Goal: Task Accomplishment & Management: Complete application form

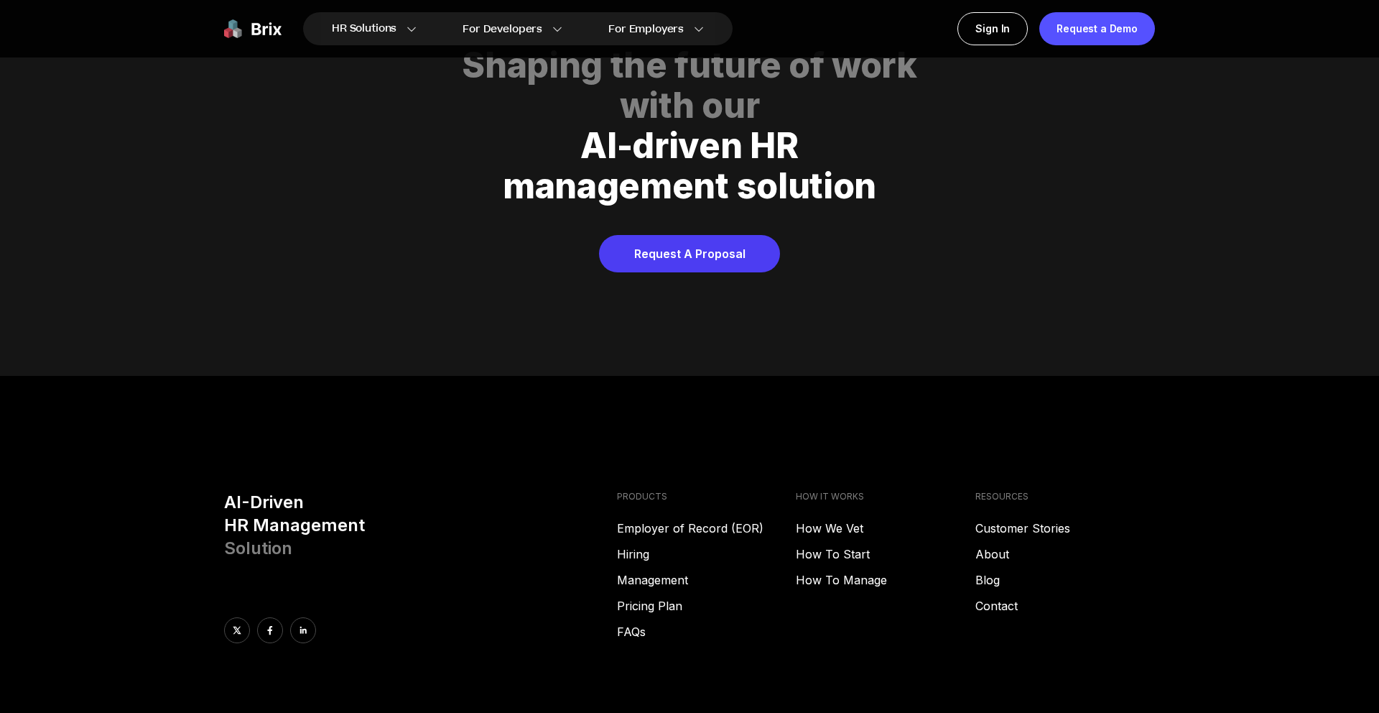
scroll to position [7340, 0]
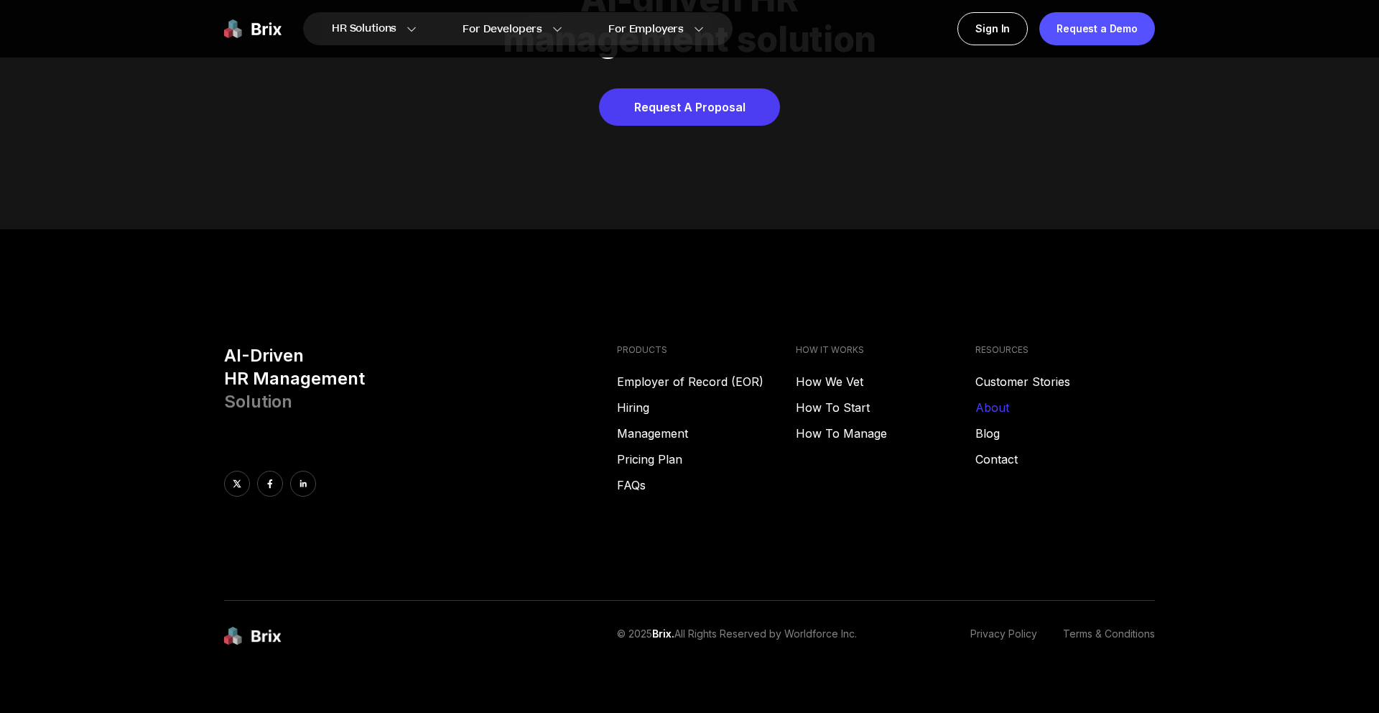
click at [1004, 399] on link "About" at bounding box center [1066, 407] width 180 height 17
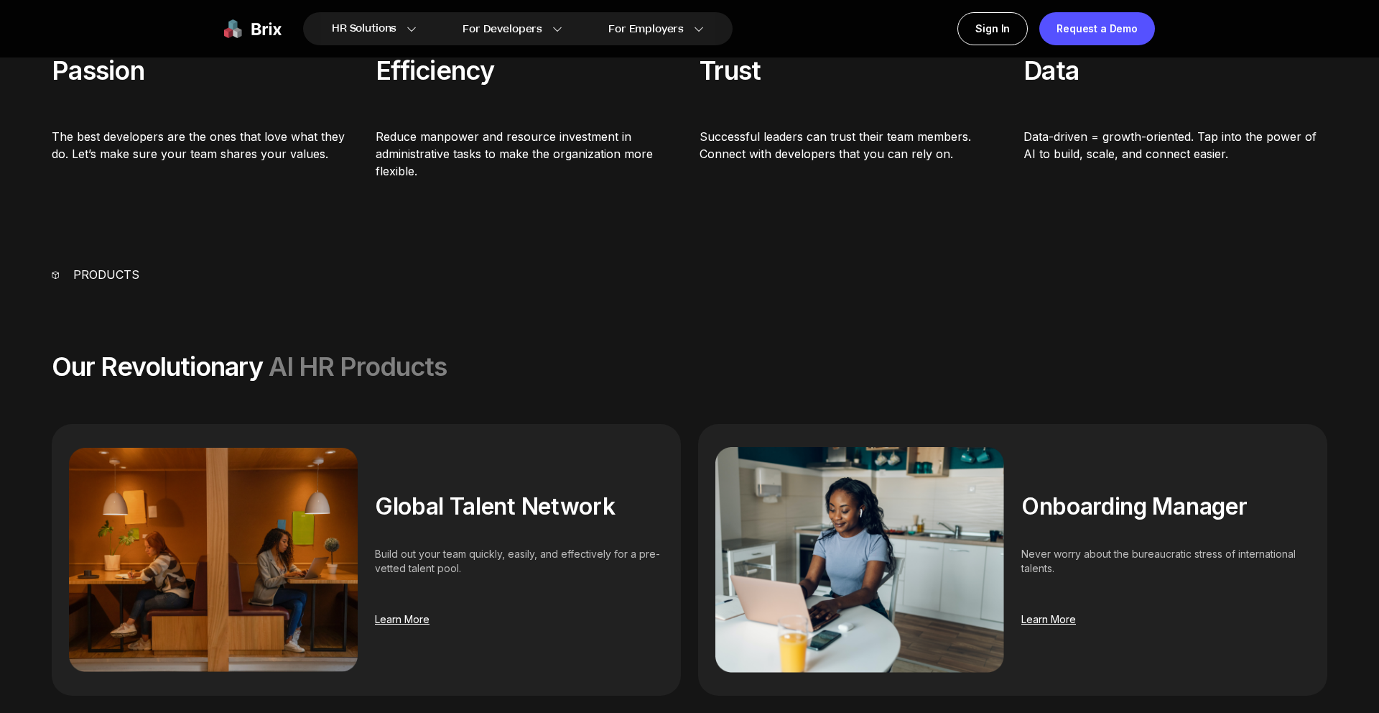
scroll to position [466, 0]
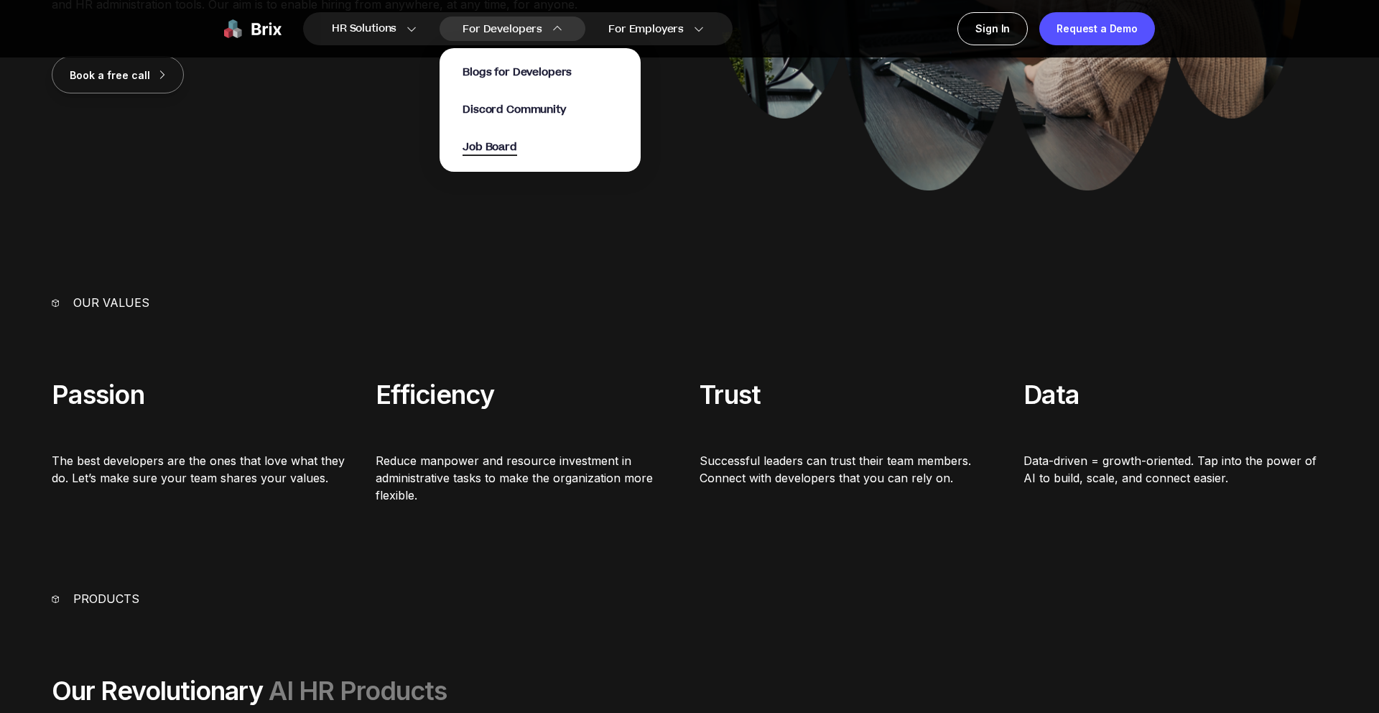
click at [495, 144] on span "Job Board" at bounding box center [490, 147] width 55 height 17
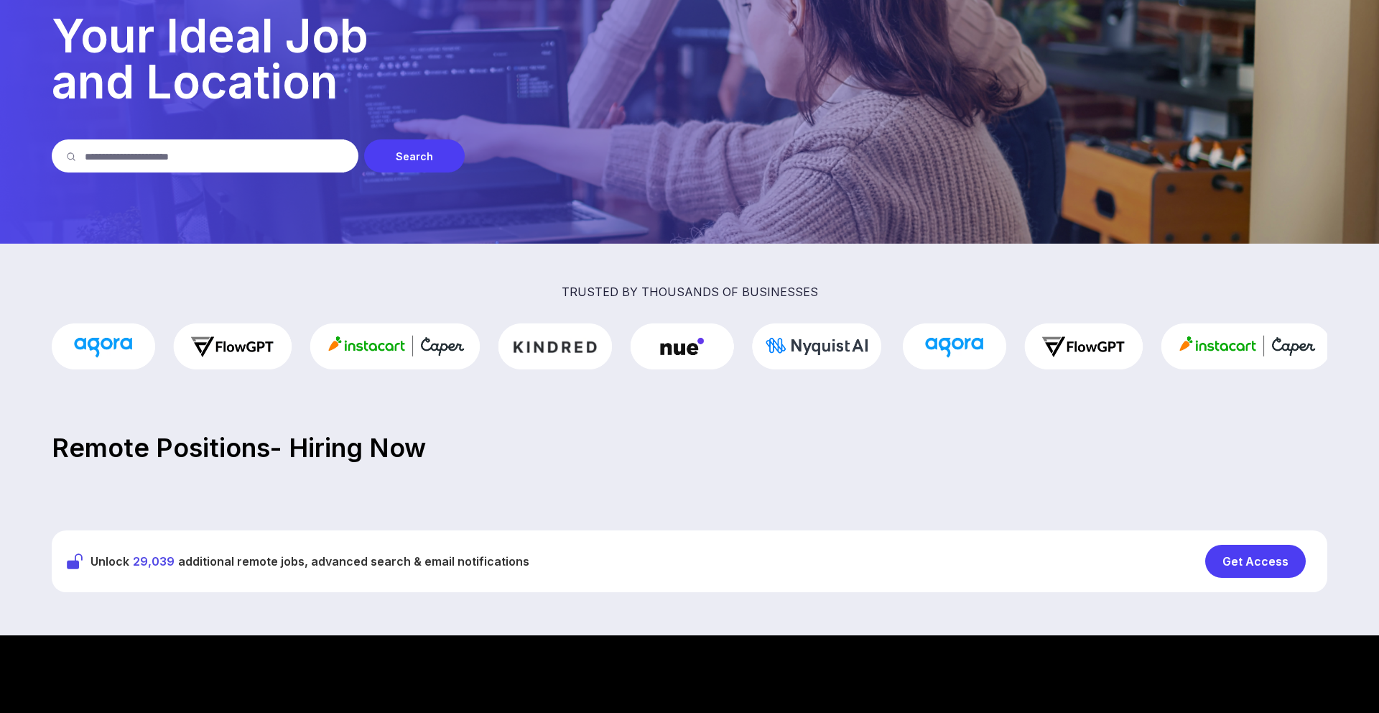
scroll to position [163, 0]
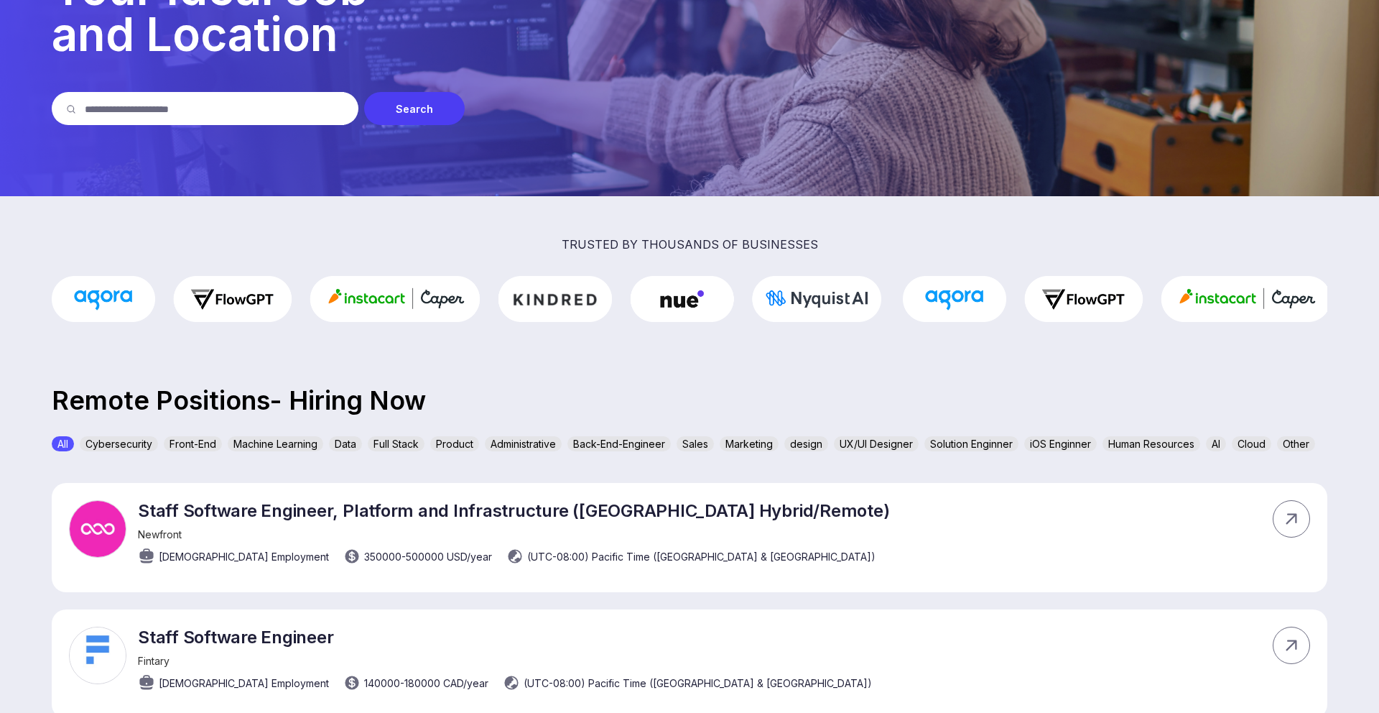
click at [191, 117] on input "text" at bounding box center [214, 108] width 259 height 33
type input "**********"
click at [399, 105] on div "Search" at bounding box center [414, 108] width 101 height 33
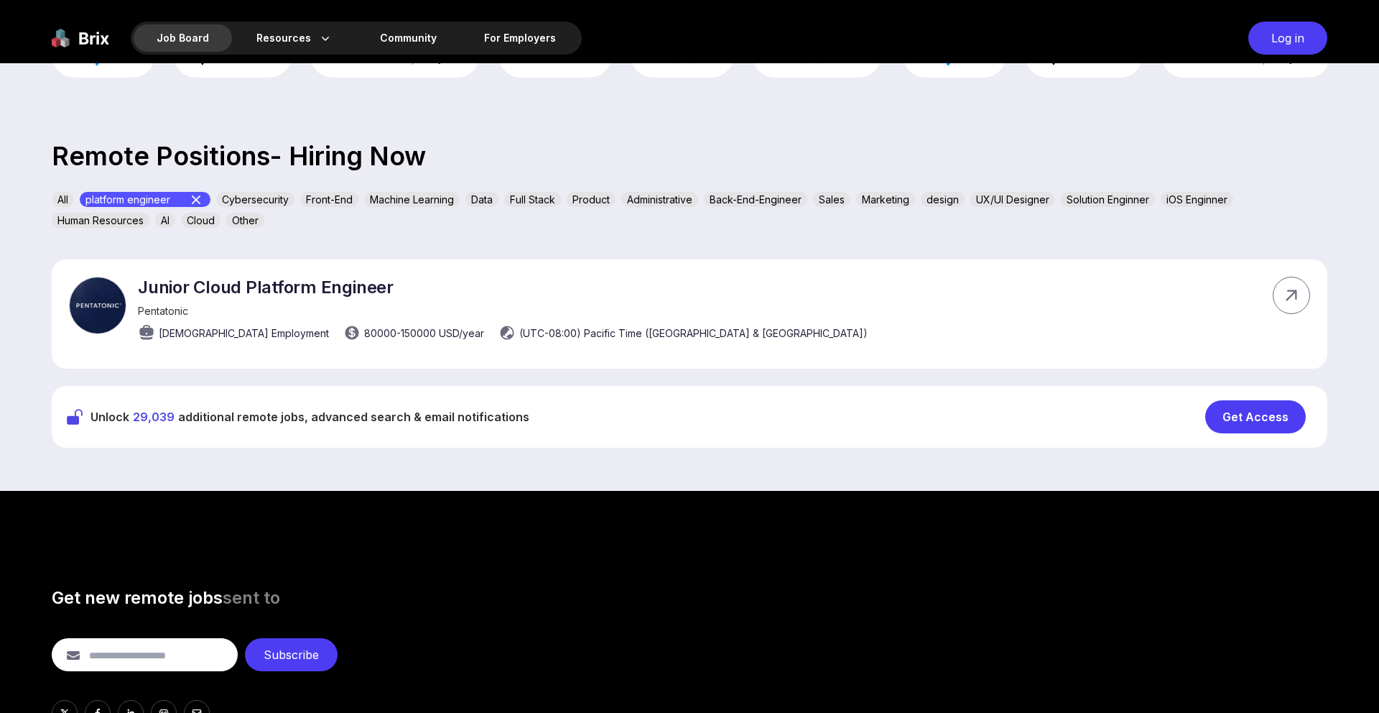
scroll to position [431, 0]
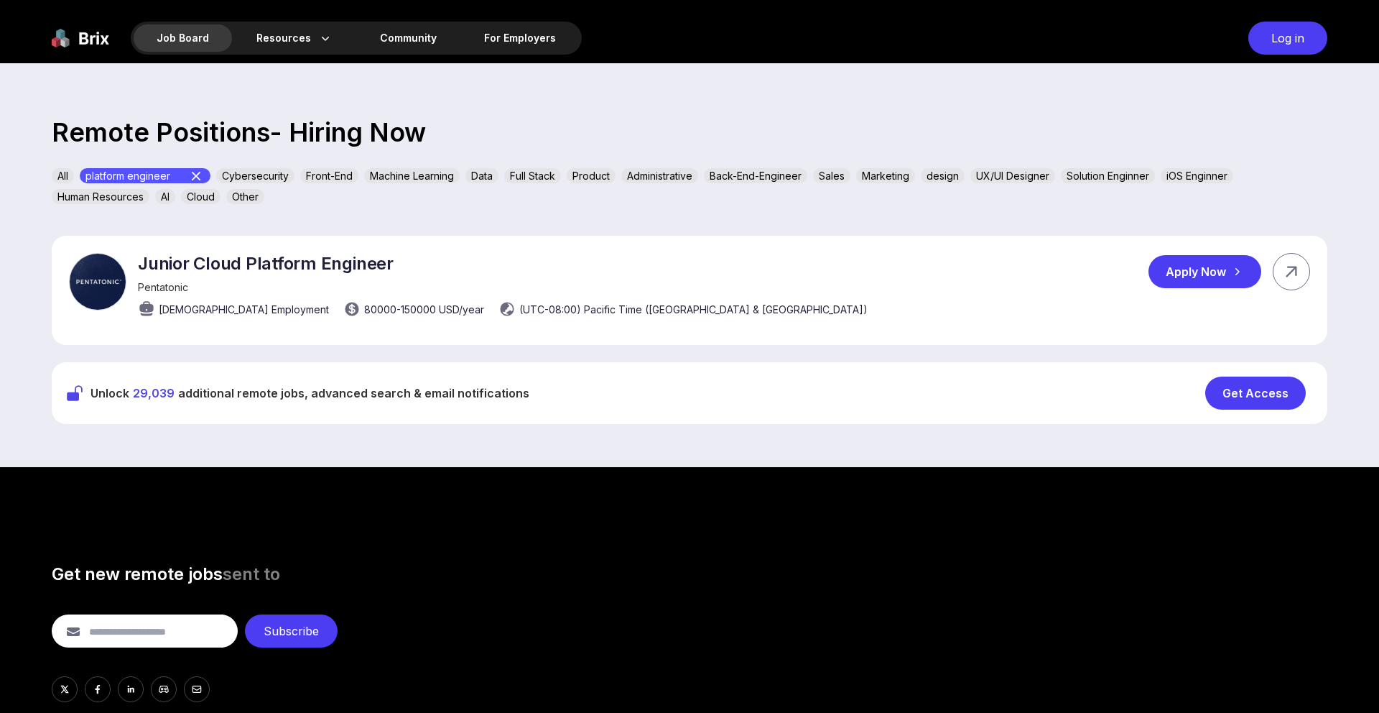
click at [1168, 269] on div "Apply Now" at bounding box center [1205, 271] width 113 height 33
click at [1198, 259] on div "Apply Now" at bounding box center [1205, 271] width 113 height 33
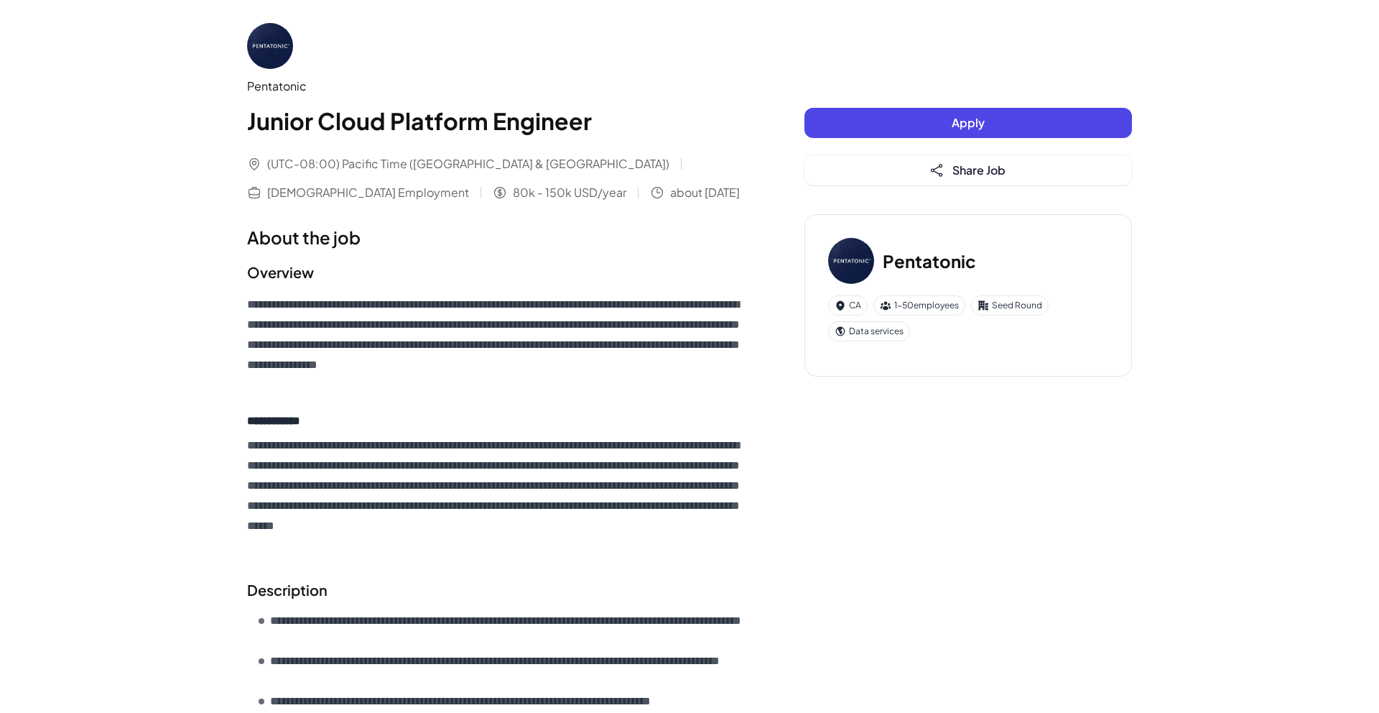
click at [921, 108] on button "Apply" at bounding box center [969, 123] width 328 height 30
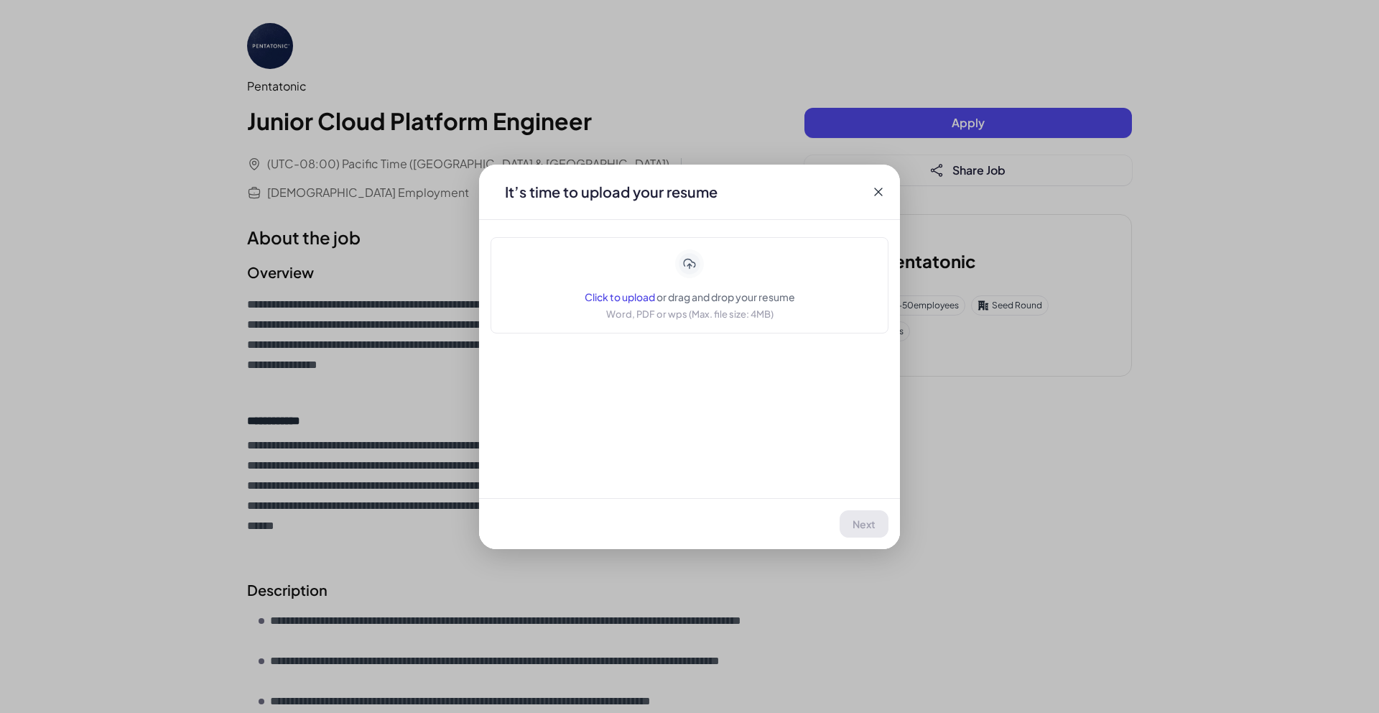
click at [619, 292] on span "Click to upload" at bounding box center [620, 296] width 70 height 13
click at [861, 514] on button "Next" at bounding box center [864, 523] width 47 height 27
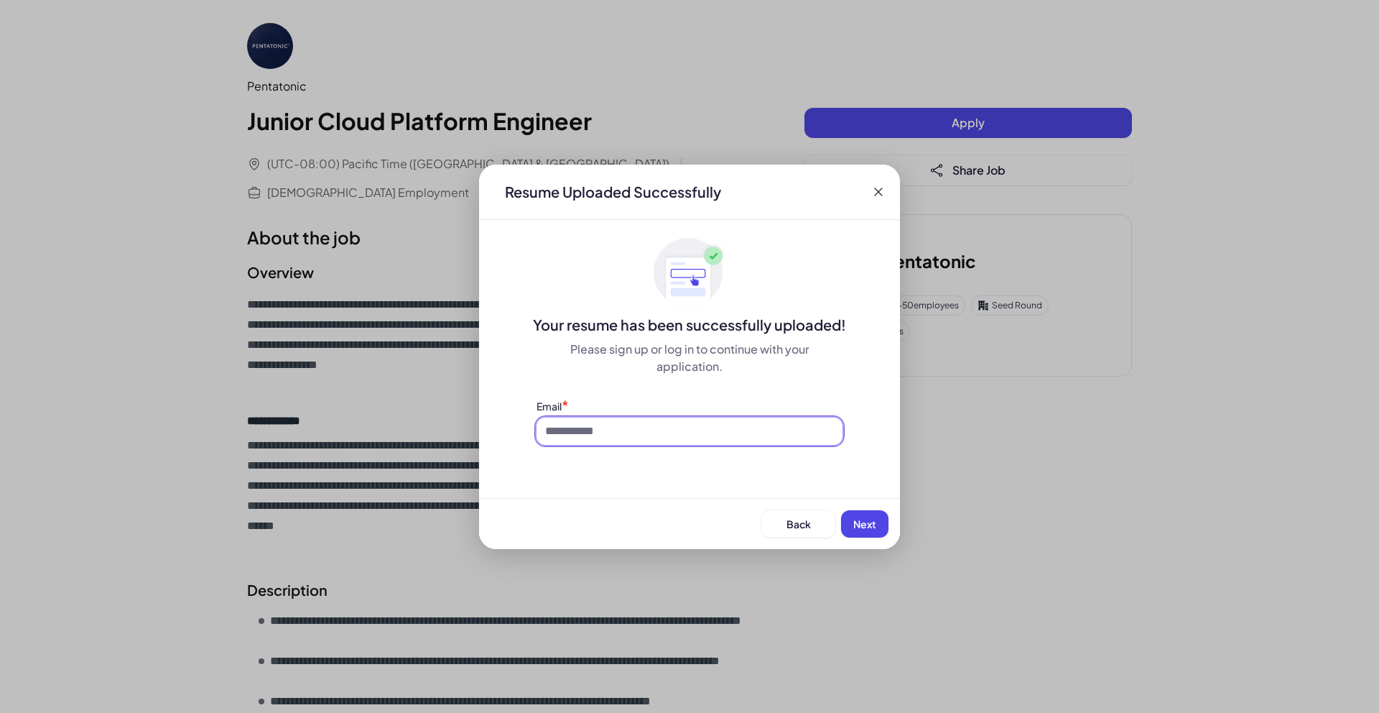
click at [716, 431] on input at bounding box center [690, 430] width 306 height 27
type input "**********"
click at [849, 519] on button "Next" at bounding box center [864, 523] width 47 height 27
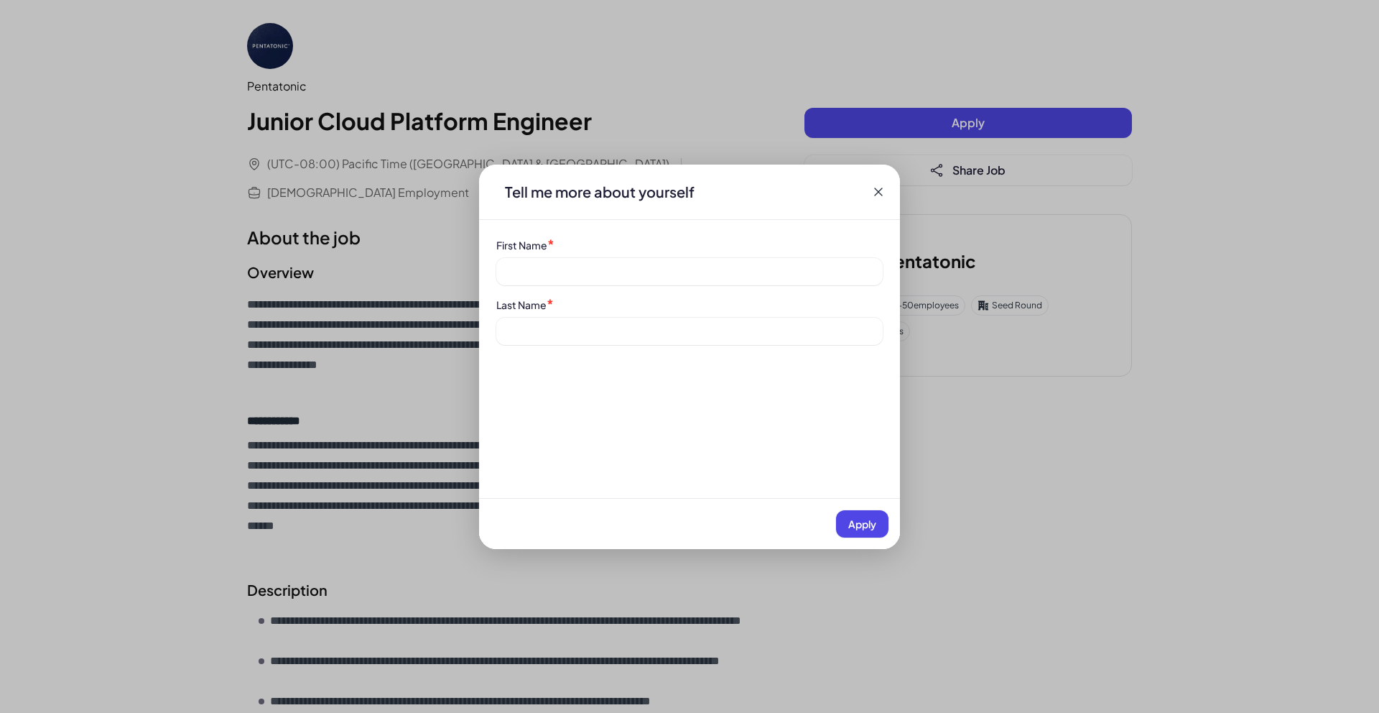
click at [708, 243] on div "First Name *" at bounding box center [689, 244] width 387 height 15
click at [708, 248] on div "First Name *" at bounding box center [689, 244] width 387 height 15
click at [688, 268] on input at bounding box center [689, 271] width 387 height 27
click at [517, 274] on input "*****" at bounding box center [689, 271] width 387 height 27
type input "****"
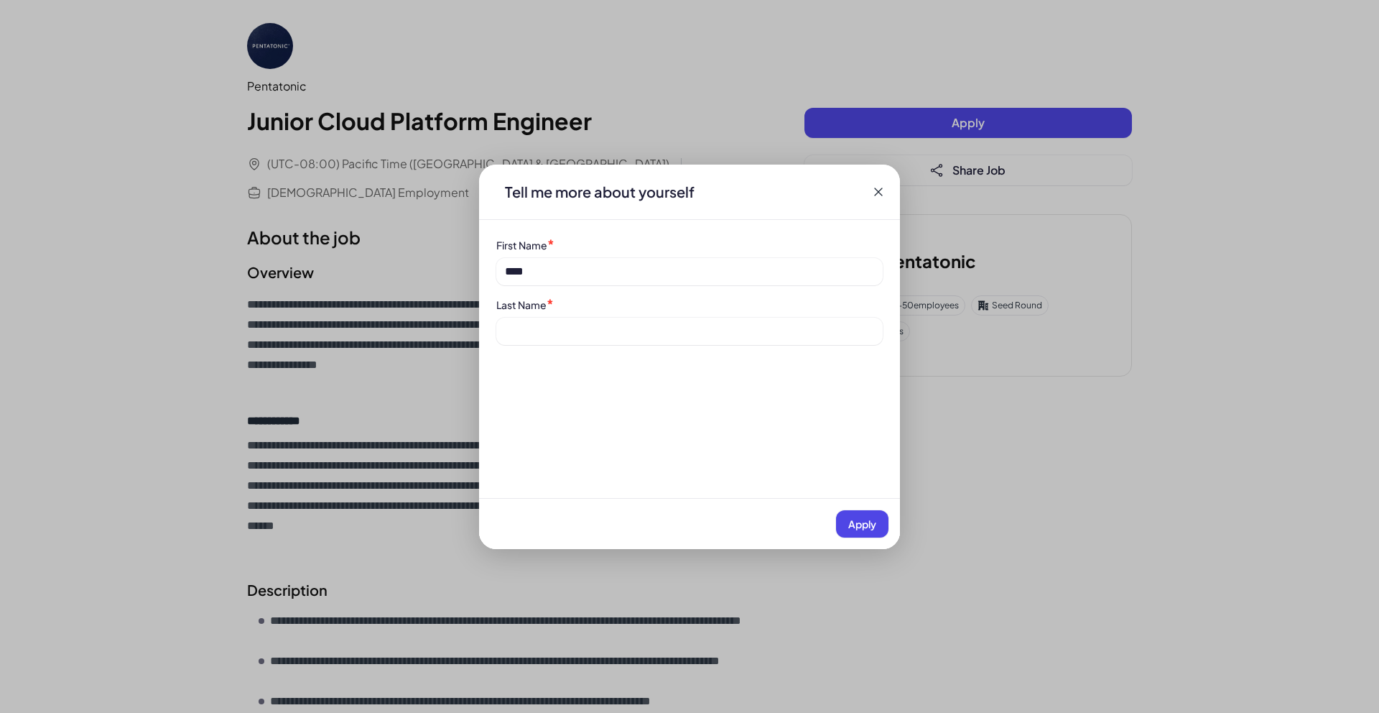
click at [529, 310] on label "Last Name" at bounding box center [521, 304] width 50 height 13
click at [530, 328] on input at bounding box center [689, 331] width 387 height 27
type input "******"
click at [866, 525] on span "Apply" at bounding box center [862, 523] width 28 height 13
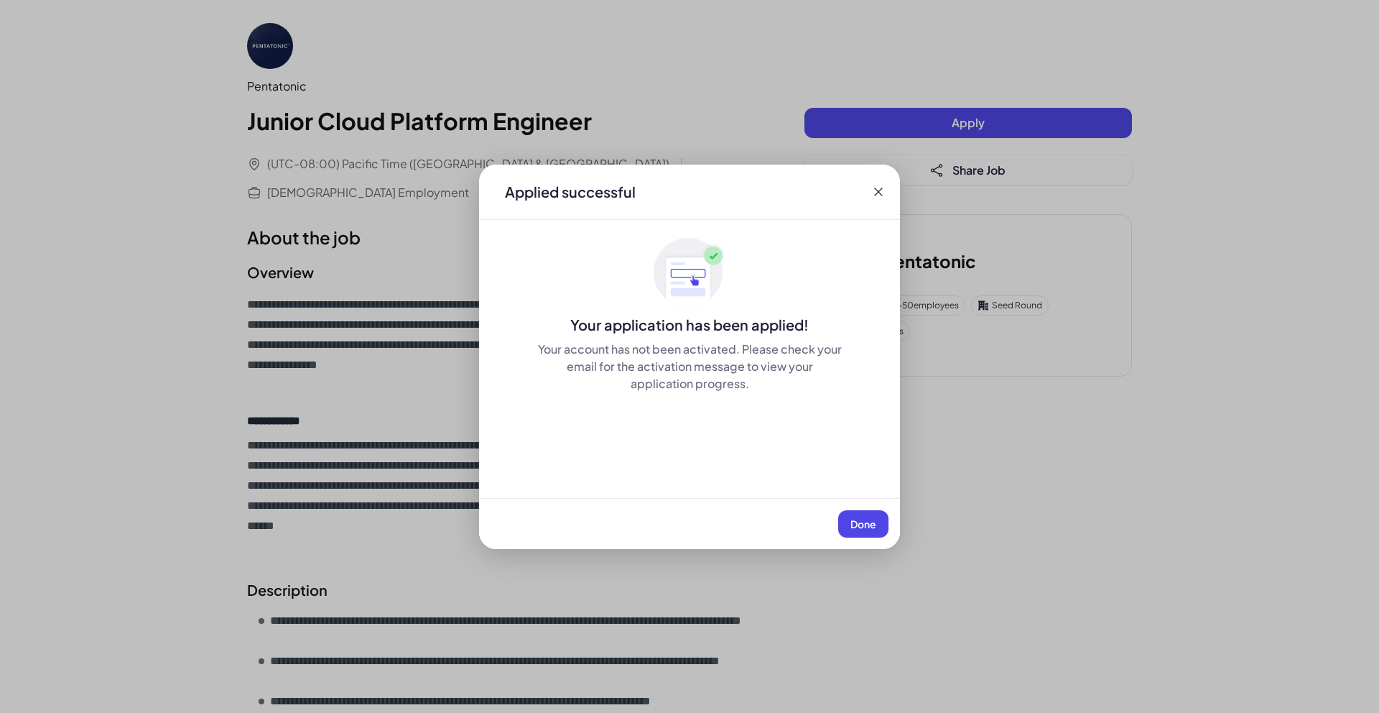
click at [861, 522] on span "Done" at bounding box center [864, 523] width 26 height 13
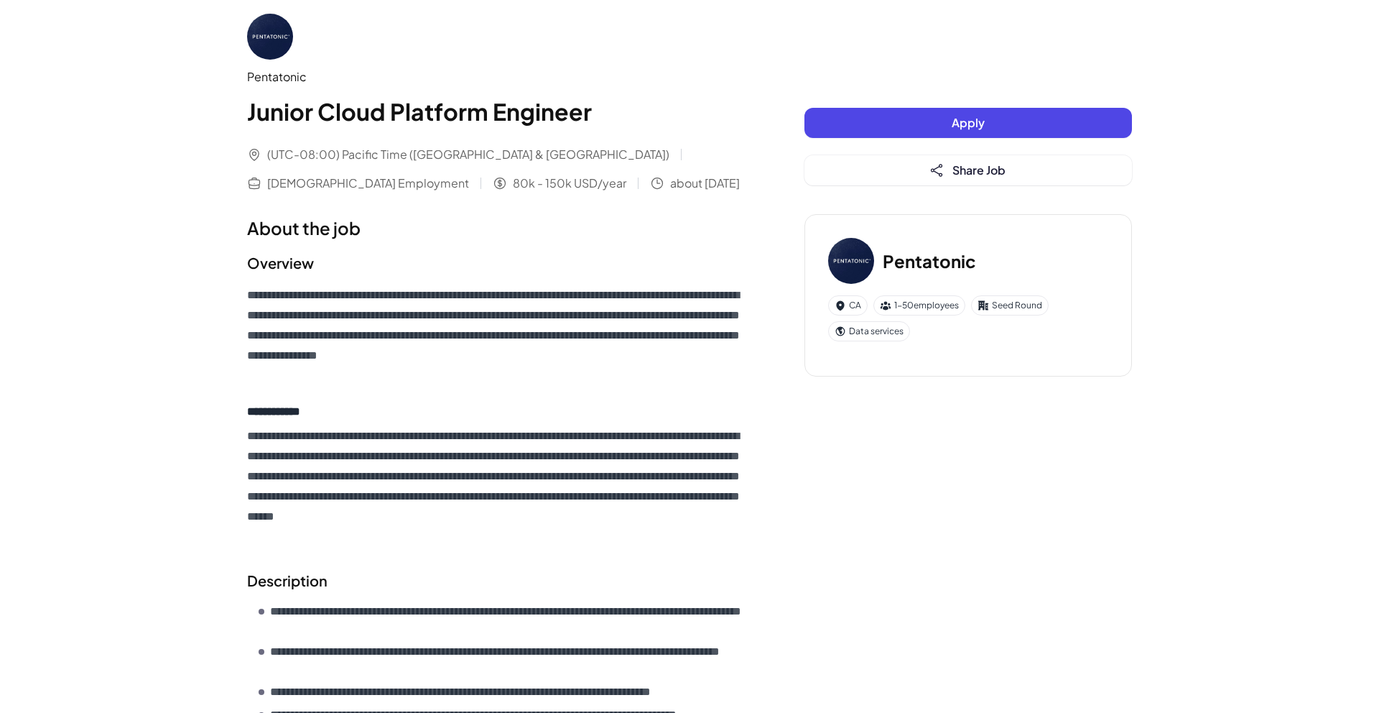
scroll to position [13, 0]
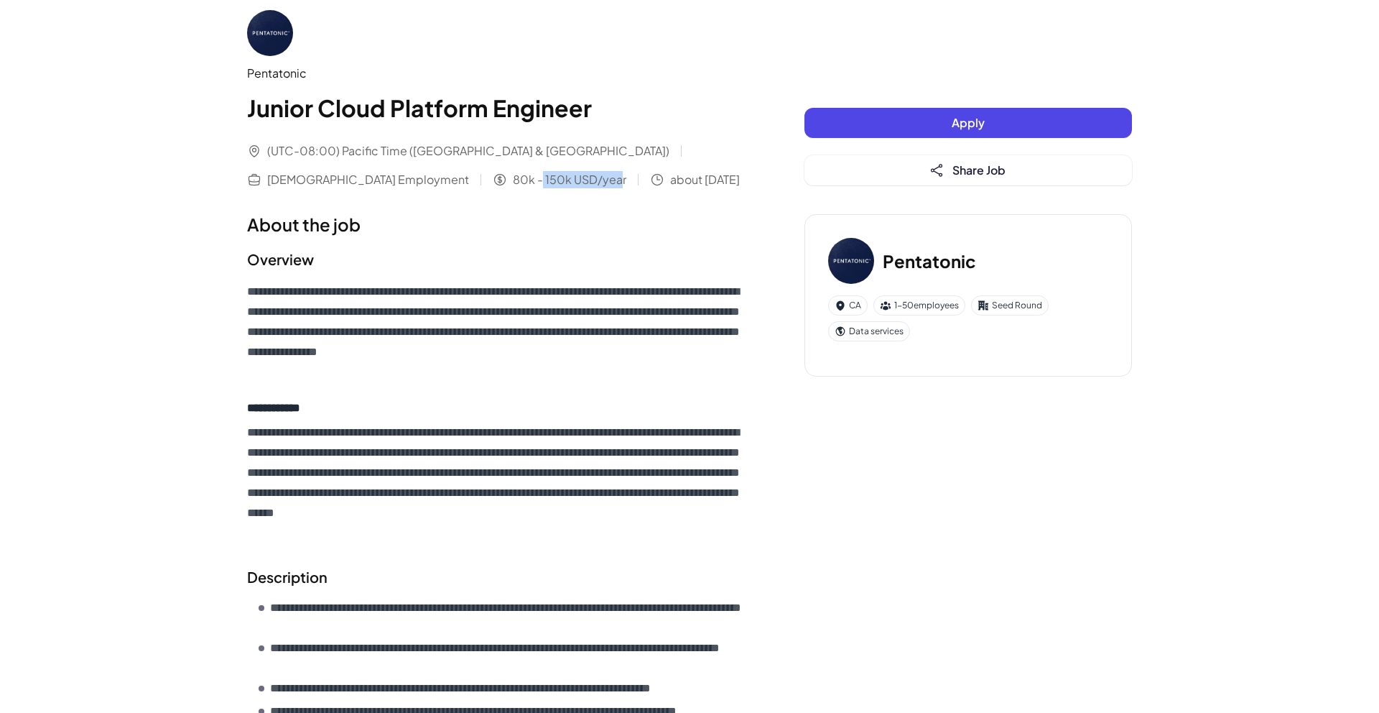
drag, startPoint x: 297, startPoint y: 177, endPoint x: 376, endPoint y: 177, distance: 79.7
click at [513, 177] on span "80k - 150k USD/year" at bounding box center [570, 179] width 114 height 17
drag, startPoint x: 978, startPoint y: 257, endPoint x: 888, endPoint y: 256, distance: 90.5
click at [888, 256] on div "Pentatonic" at bounding box center [968, 261] width 280 height 46
copy h3 "Pentatonic"
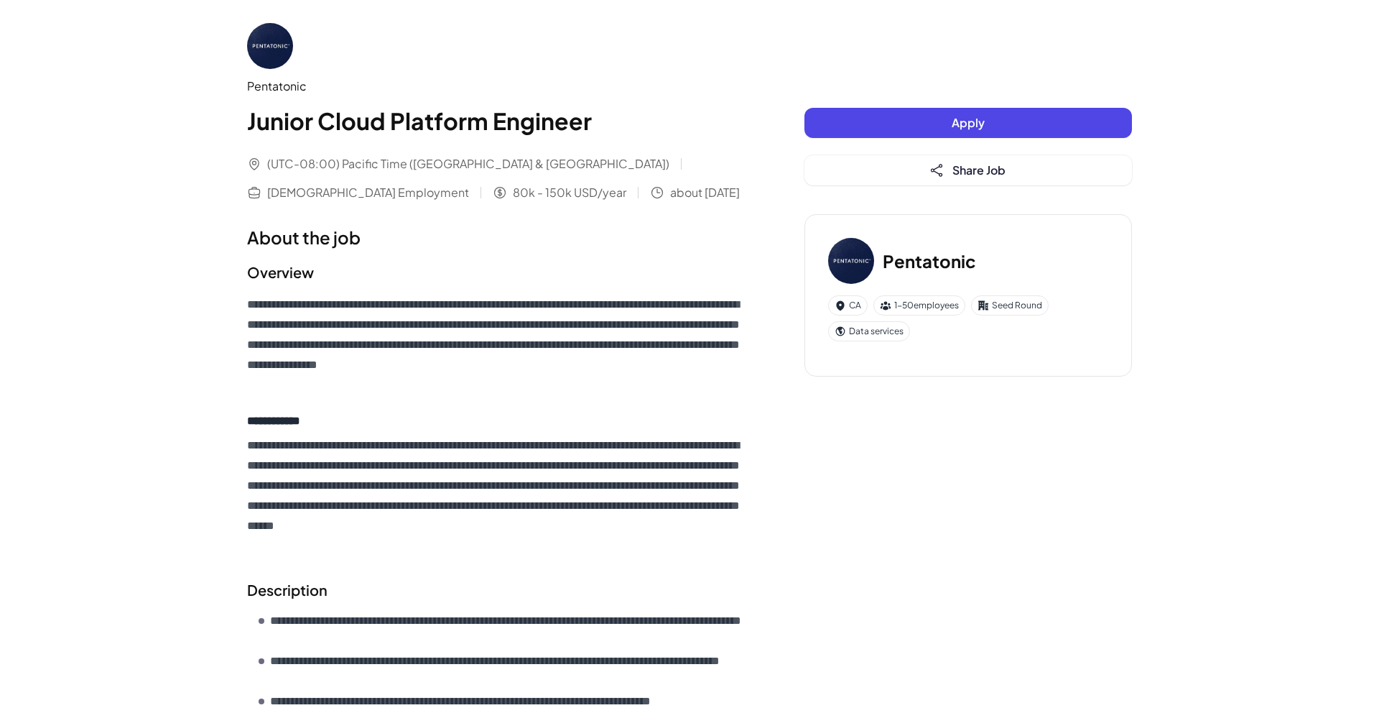
click at [931, 121] on button "Apply" at bounding box center [969, 123] width 328 height 30
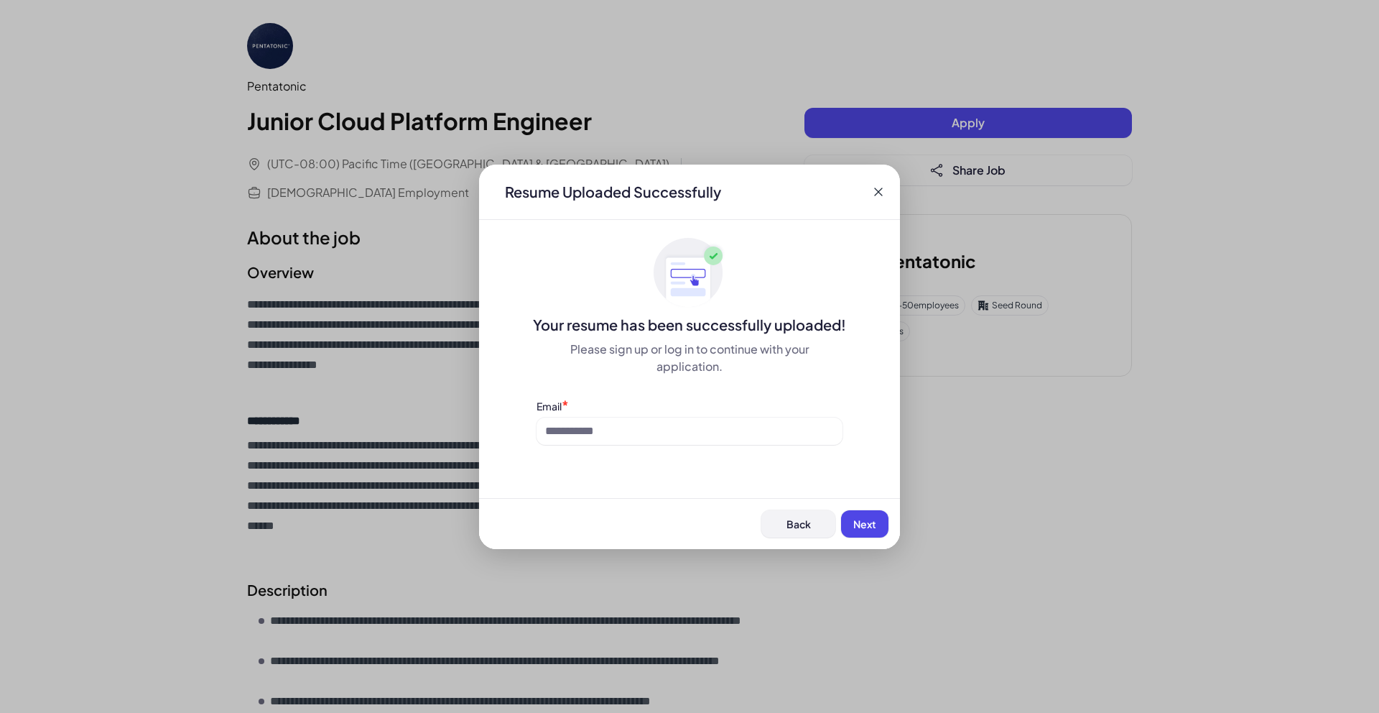
click at [795, 526] on span "Back" at bounding box center [799, 523] width 24 height 13
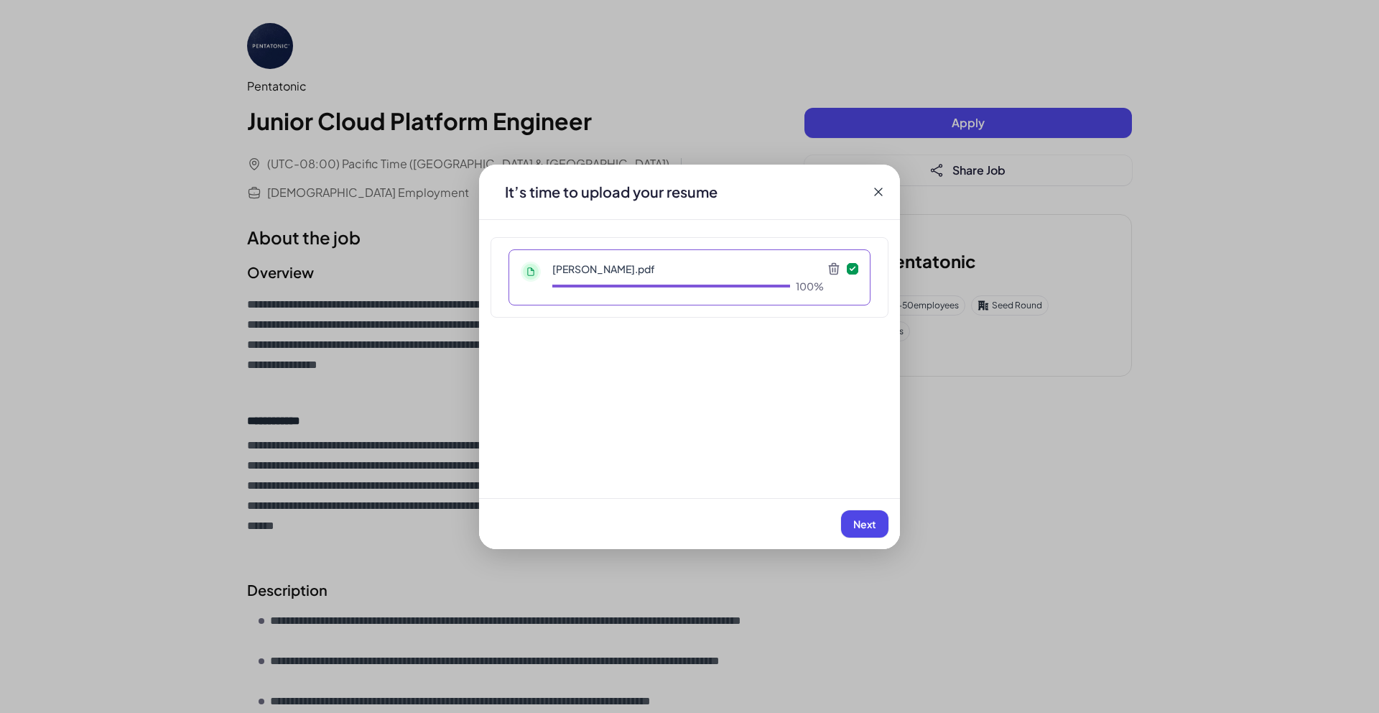
click at [600, 273] on p "Noah-Nsimbe.pdf" at bounding box center [688, 268] width 272 height 14
click at [876, 198] on div "It’s time to upload your resume" at bounding box center [689, 192] width 421 height 55
click at [876, 191] on icon at bounding box center [878, 192] width 14 height 14
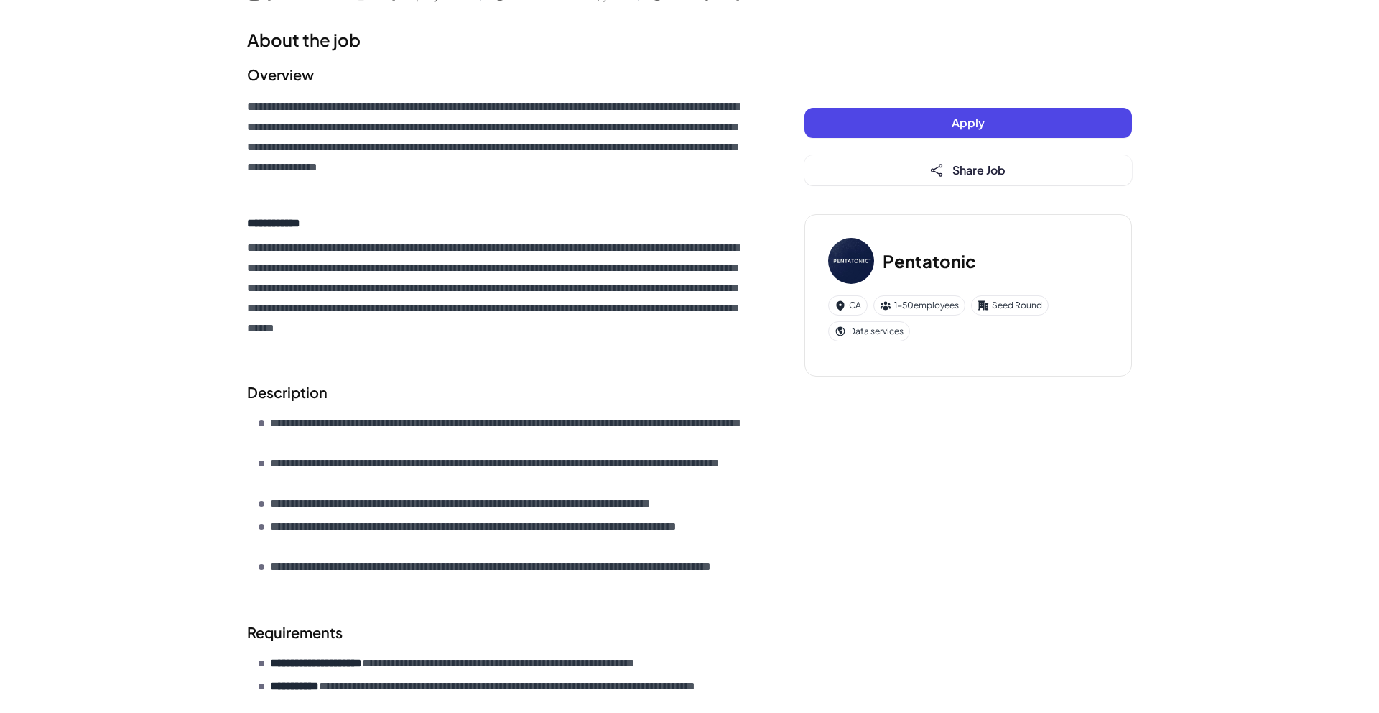
scroll to position [502, 0]
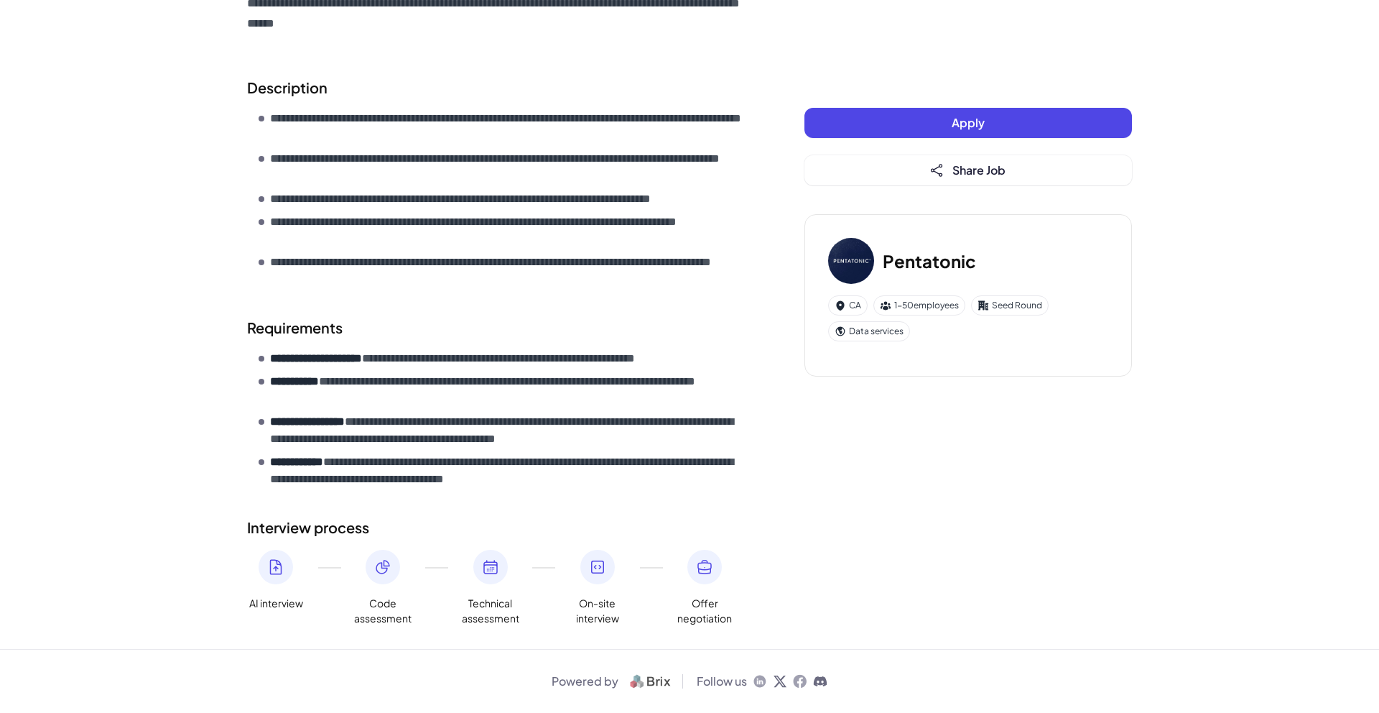
click at [536, 490] on section "**********" at bounding box center [497, 405] width 500 height 177
drag, startPoint x: 368, startPoint y: 604, endPoint x: 747, endPoint y: 637, distance: 380.8
click at [747, 637] on div "**********" at bounding box center [690, 73] width 920 height 1151
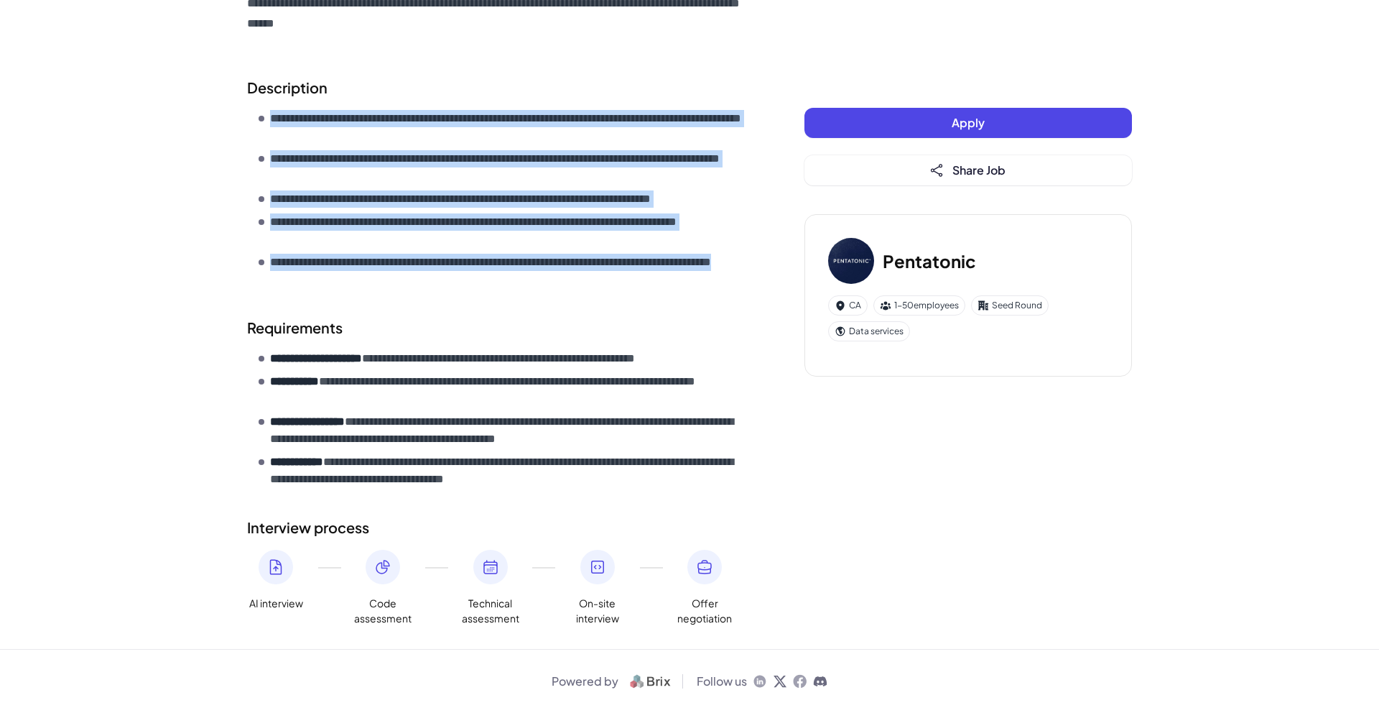
drag, startPoint x: 370, startPoint y: 281, endPoint x: 243, endPoint y: 126, distance: 200.6
click at [243, 126] on div "**********" at bounding box center [690, 73] width 920 height 1151
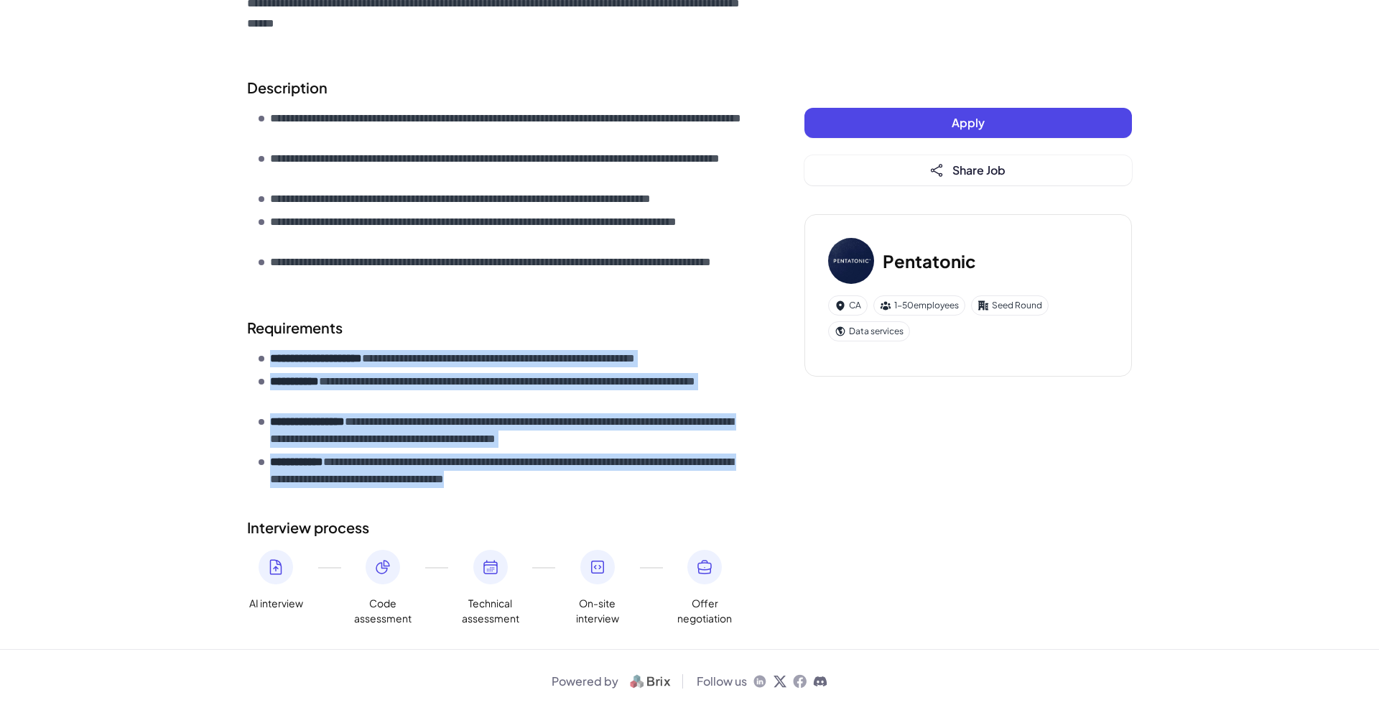
drag, startPoint x: 269, startPoint y: 353, endPoint x: 664, endPoint y: 494, distance: 419.5
click at [664, 494] on div "**********" at bounding box center [497, 174] width 500 height 904
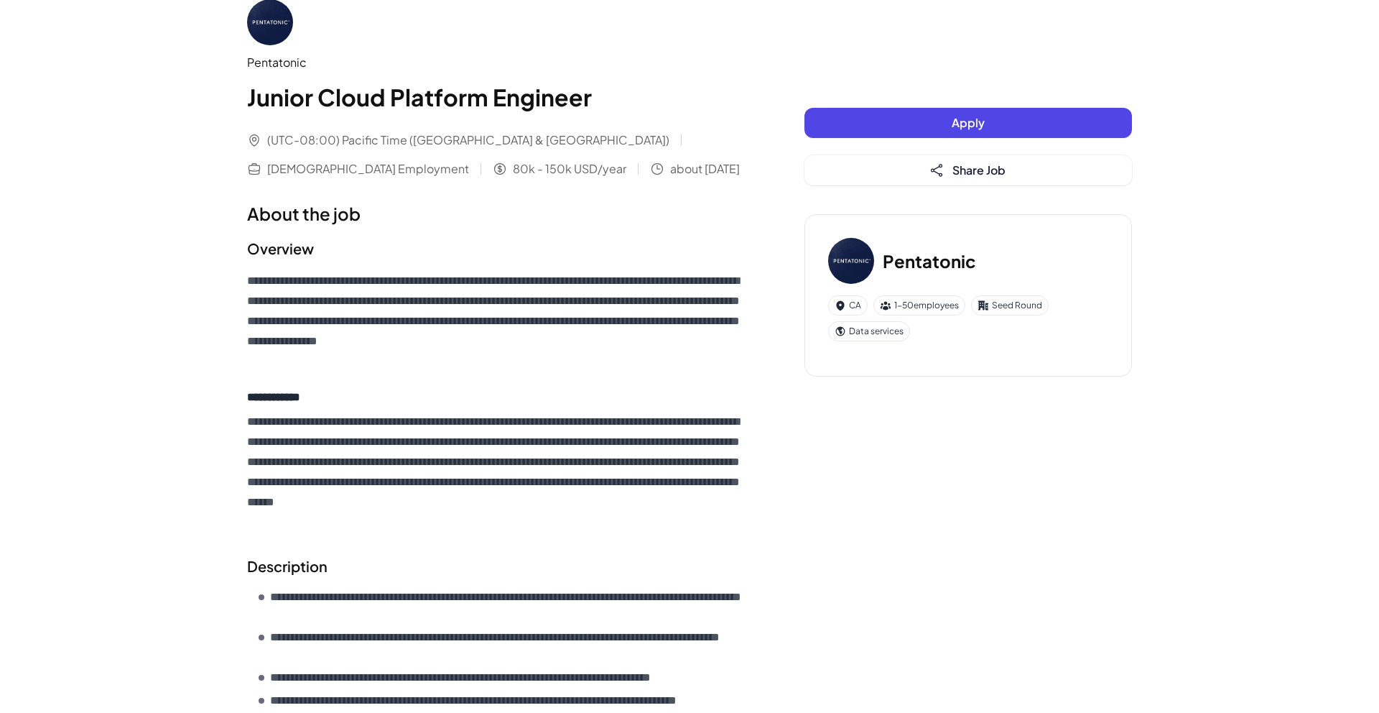
scroll to position [0, 0]
